Goal: Task Accomplishment & Management: Use online tool/utility

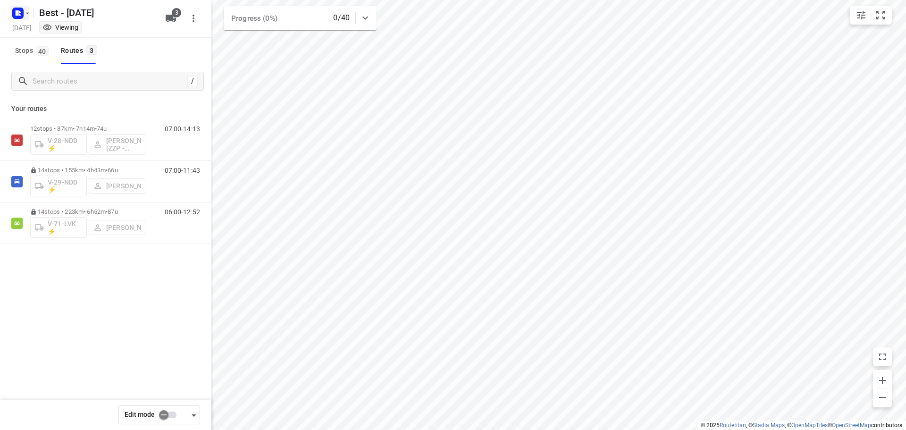
drag, startPoint x: 1, startPoint y: 13, endPoint x: 17, endPoint y: 14, distance: 15.2
click at [6, 14] on div "Best - [DATE] [DATE] Viewing 3" at bounding box center [105, 19] width 211 height 38
click at [19, 14] on icon "button" at bounding box center [19, 14] width 2 height 2
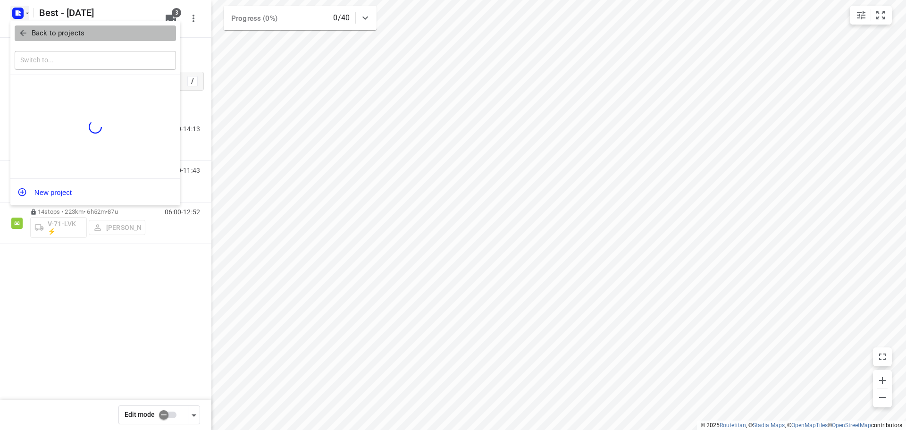
click at [22, 27] on button "Back to projects" at bounding box center [95, 33] width 161 height 16
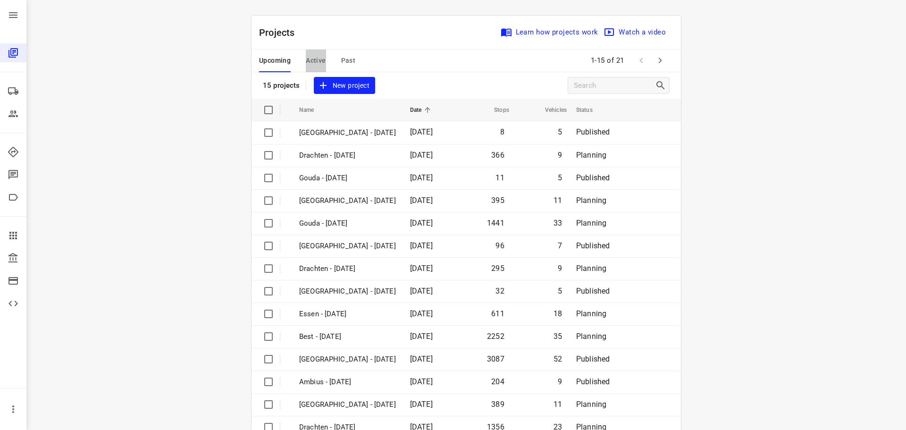
click at [312, 63] on span "Active" at bounding box center [316, 61] width 20 height 12
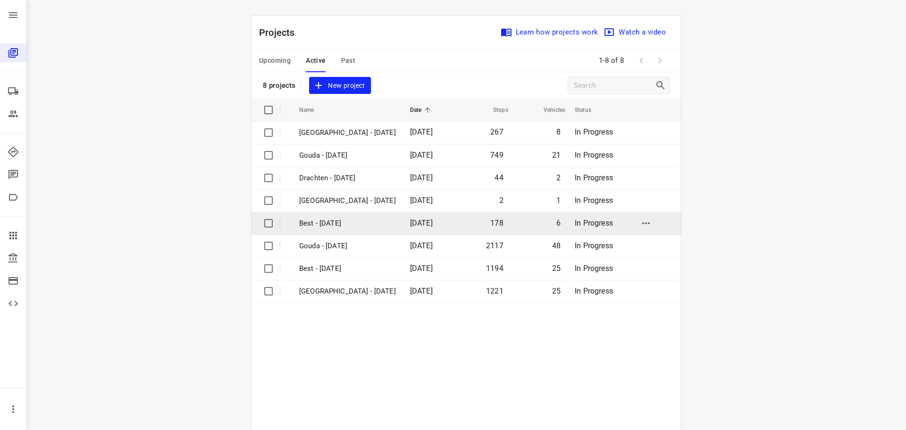
click at [350, 228] on p "Best - [DATE]" at bounding box center [347, 223] width 97 height 11
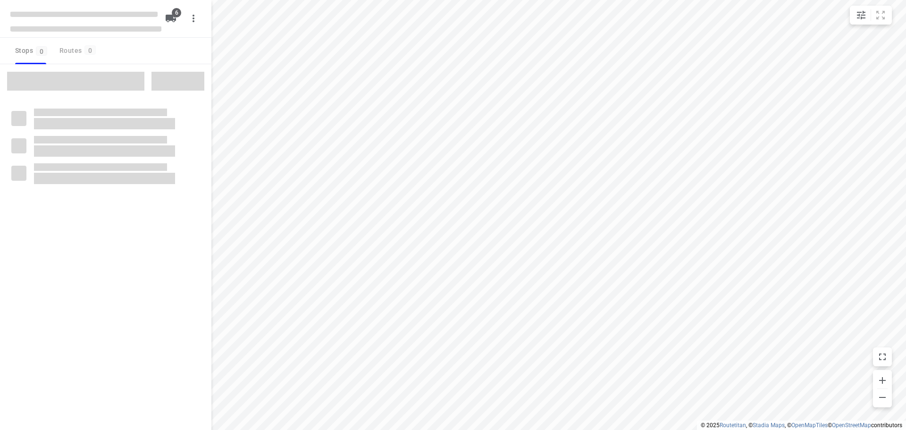
checkbox input "true"
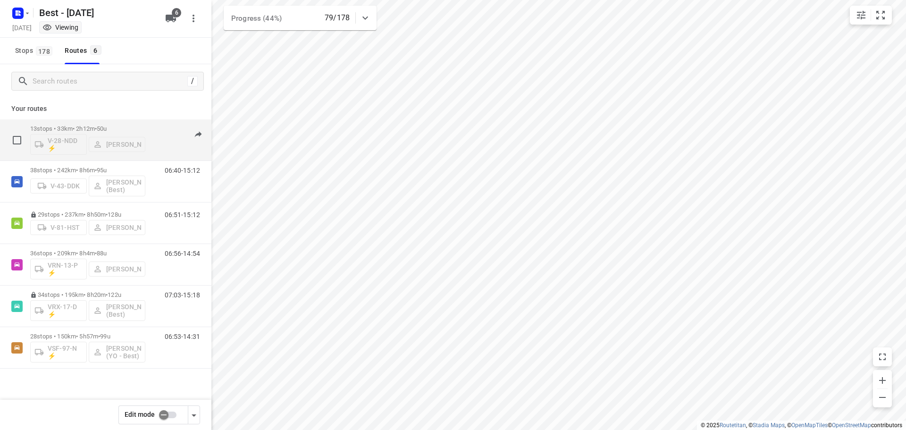
click at [147, 126] on div "13 stops • 33km • 2h12m • 50u V-28-NDD ⚡ [PERSON_NAME] 07:43-10:49" at bounding box center [120, 139] width 181 height 39
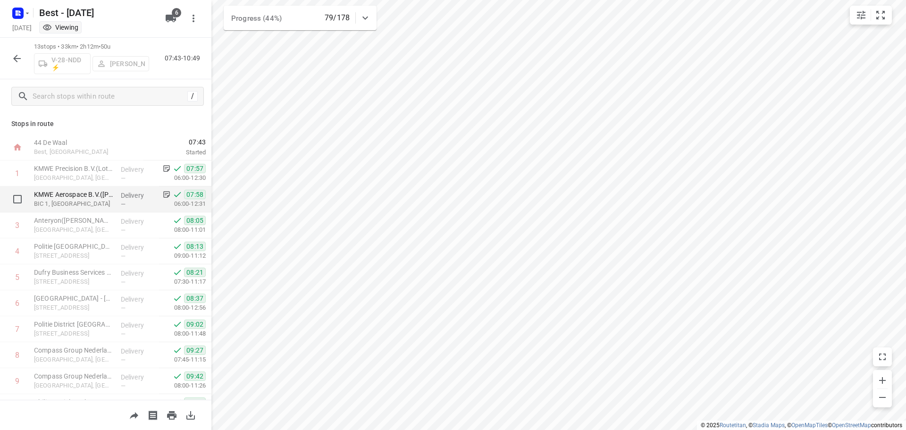
scroll to position [124, 0]
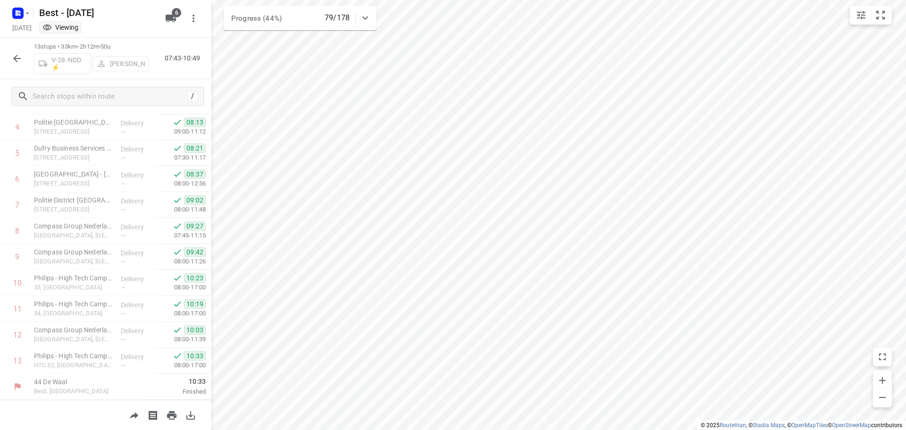
click at [23, 62] on button "button" at bounding box center [17, 58] width 19 height 19
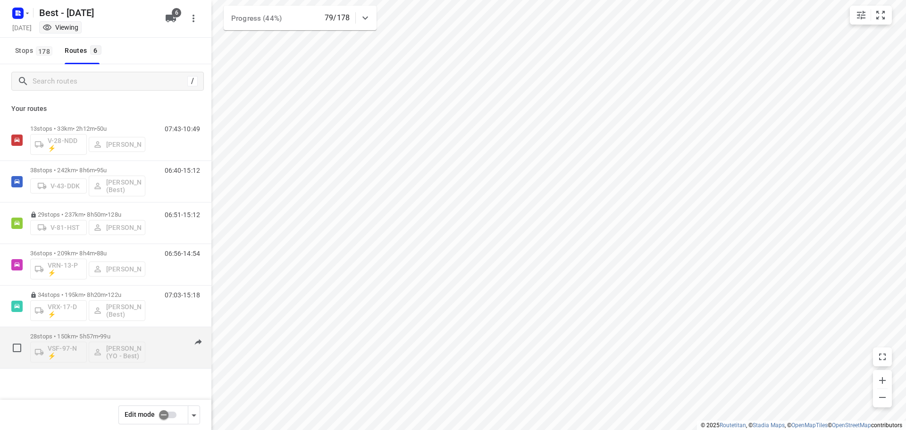
click at [126, 334] on p "28 stops • 150km • 5h57m • 99u" at bounding box center [87, 336] width 115 height 7
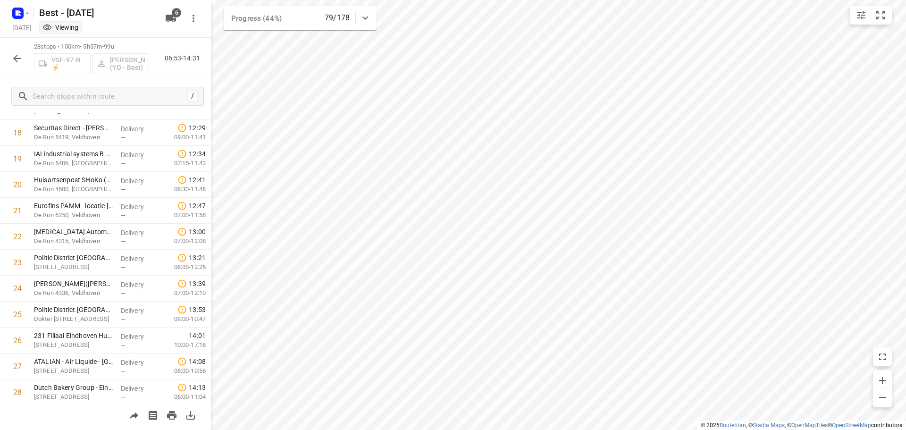
scroll to position [514, 0]
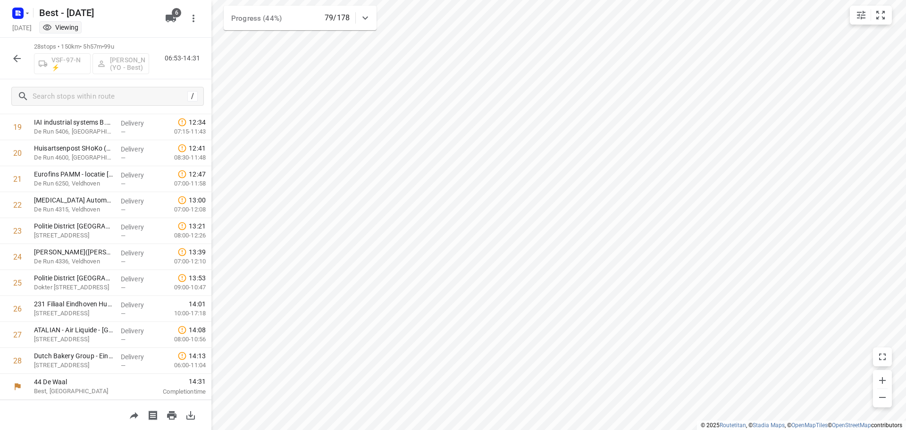
click at [12, 59] on icon "button" at bounding box center [16, 58] width 11 height 11
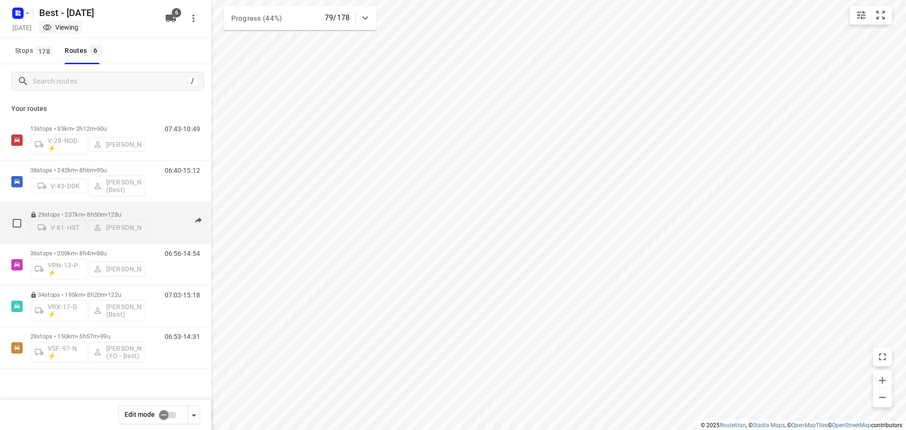
click at [121, 211] on span "128u" at bounding box center [115, 214] width 14 height 7
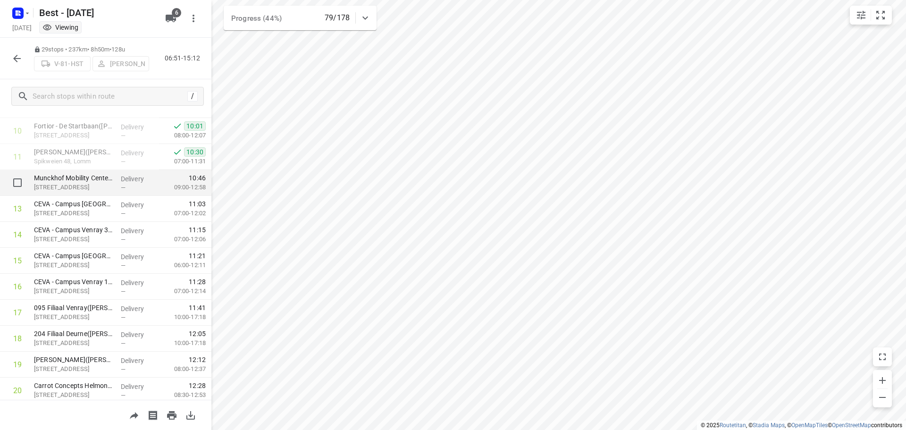
scroll to position [540, 0]
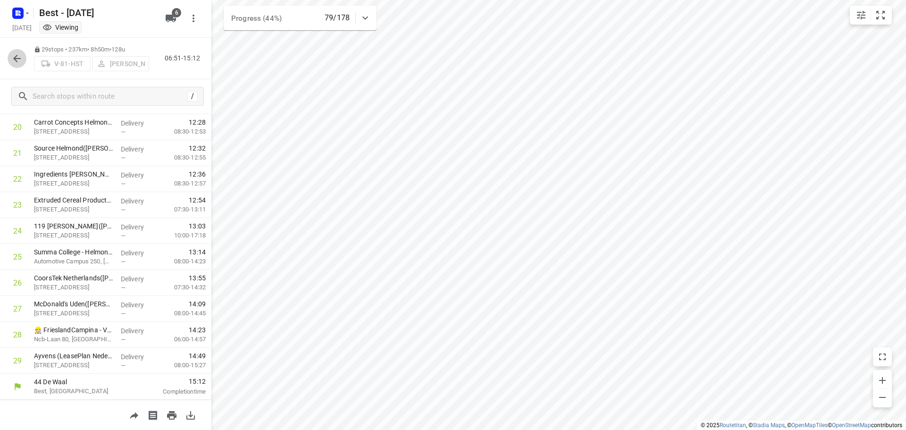
click at [18, 57] on icon "button" at bounding box center [16, 58] width 11 height 11
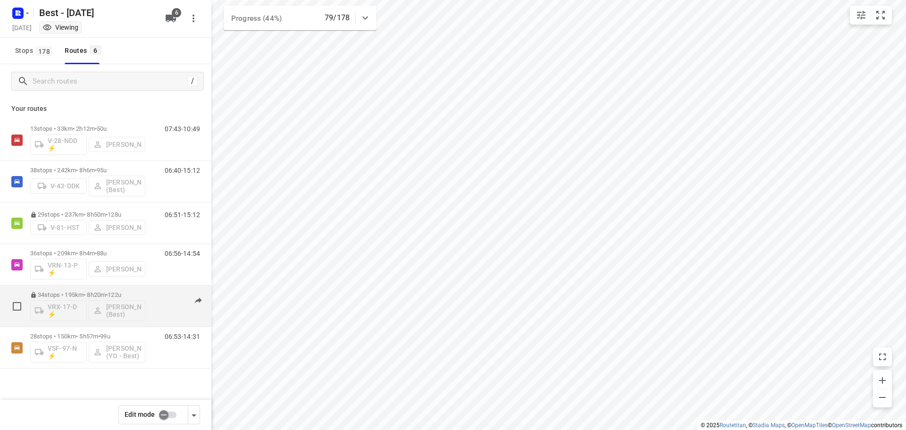
click at [125, 291] on div "34 stops • 195km • 8h20m • 122u VRX-17-D ⚡ [PERSON_NAME] (Best)" at bounding box center [87, 306] width 115 height 39
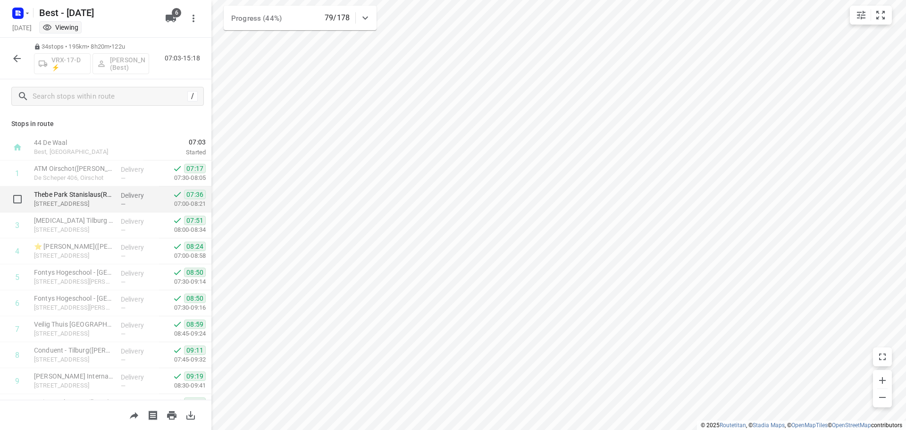
scroll to position [330, 0]
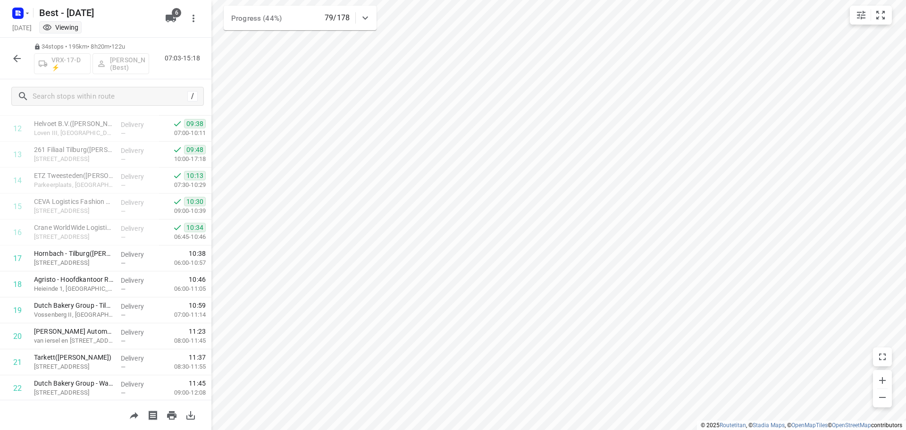
click at [17, 58] on icon "button" at bounding box center [17, 59] width 8 height 8
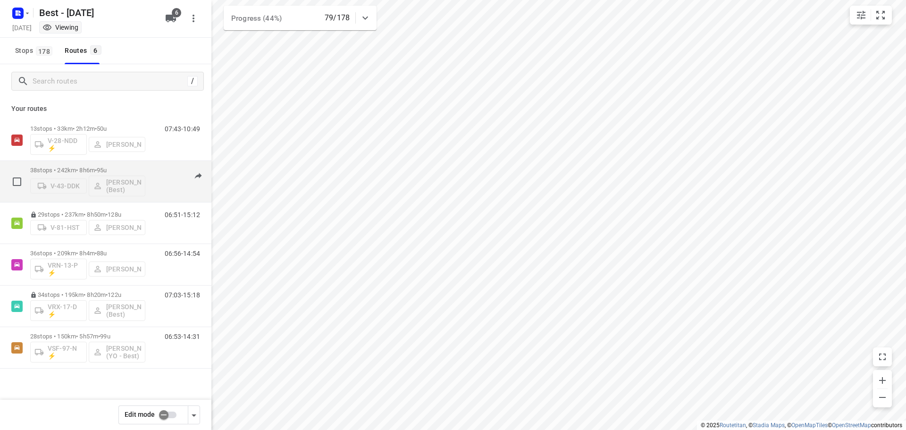
click at [92, 169] on p "38 stops • 242km • 8h6m • 95u" at bounding box center [87, 170] width 115 height 7
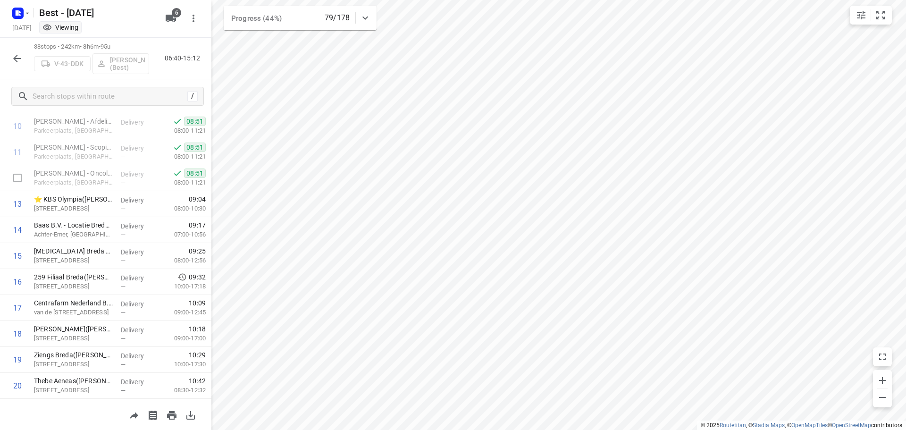
scroll to position [283, 0]
